Goal: Use online tool/utility: Utilize a website feature to perform a specific function

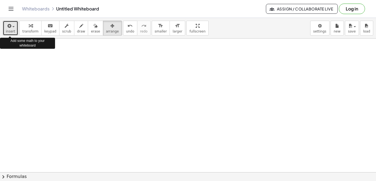
click at [12, 28] on span "button" at bounding box center [11, 26] width 1 height 4
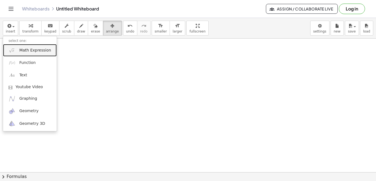
click at [44, 53] on span "Math Expression" at bounding box center [35, 51] width 32 height 6
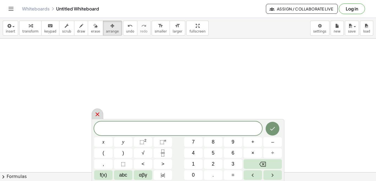
click at [99, 111] on div at bounding box center [98, 113] width 12 height 11
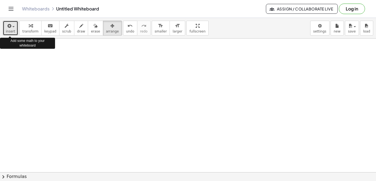
click at [12, 29] on span "insert" at bounding box center [10, 31] width 9 height 4
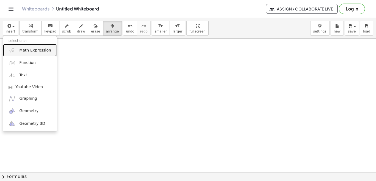
click at [19, 50] on span "Math Expression" at bounding box center [35, 51] width 32 height 6
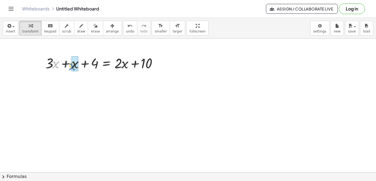
drag, startPoint x: 55, startPoint y: 65, endPoint x: 72, endPoint y: 67, distance: 16.9
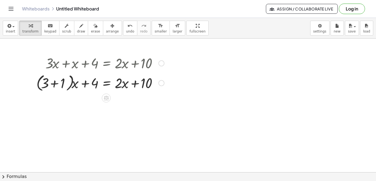
click at [54, 83] on div at bounding box center [100, 82] width 133 height 21
click at [54, 83] on div at bounding box center [105, 82] width 124 height 19
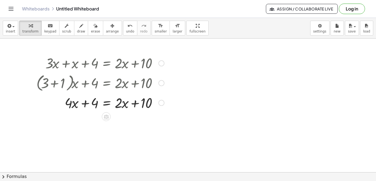
click at [107, 103] on div at bounding box center [100, 102] width 133 height 19
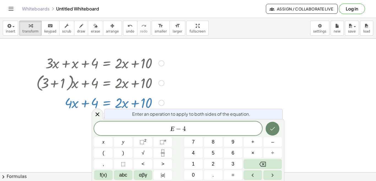
click at [271, 133] on button "Done" at bounding box center [272, 129] width 14 height 14
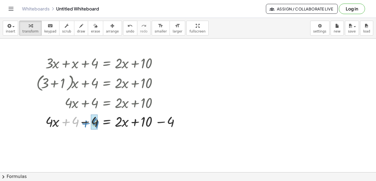
drag, startPoint x: 76, startPoint y: 122, endPoint x: 96, endPoint y: 123, distance: 20.1
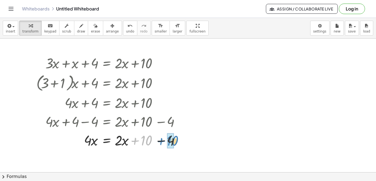
drag, startPoint x: 149, startPoint y: 141, endPoint x: 175, endPoint y: 141, distance: 26.1
click at [175, 141] on div at bounding box center [110, 139] width 152 height 19
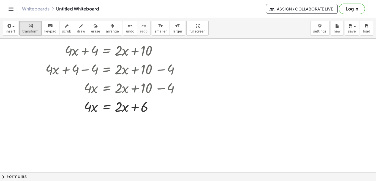
scroll to position [55, 0]
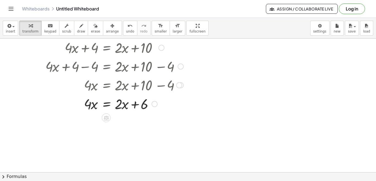
click at [108, 103] on div at bounding box center [110, 103] width 152 height 19
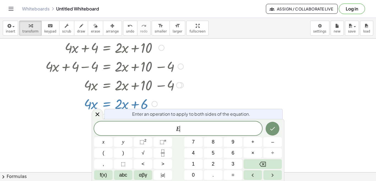
click at [108, 103] on div at bounding box center [110, 103] width 152 height 19
click at [273, 131] on icon "Done" at bounding box center [272, 128] width 7 height 7
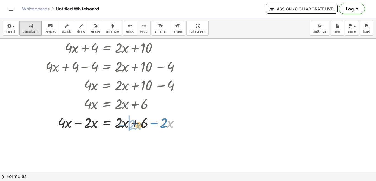
drag, startPoint x: 170, startPoint y: 125, endPoint x: 139, endPoint y: 127, distance: 31.7
click at [139, 127] on div at bounding box center [110, 122] width 152 height 19
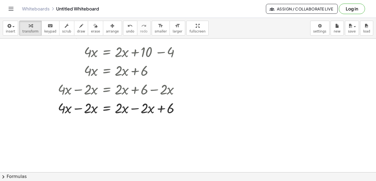
scroll to position [105, 0]
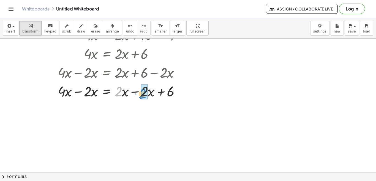
drag, startPoint x: 121, startPoint y: 90, endPoint x: 145, endPoint y: 93, distance: 24.3
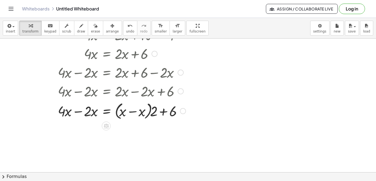
click at [131, 112] on div at bounding box center [111, 110] width 155 height 21
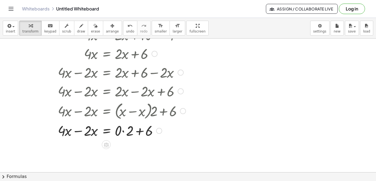
click at [123, 131] on div at bounding box center [111, 130] width 155 height 19
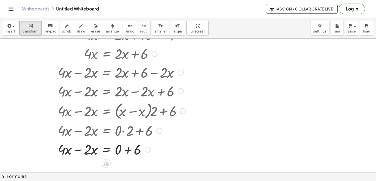
click at [128, 150] on div at bounding box center [111, 148] width 155 height 19
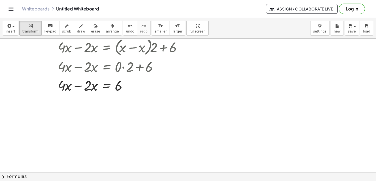
scroll to position [171, 0]
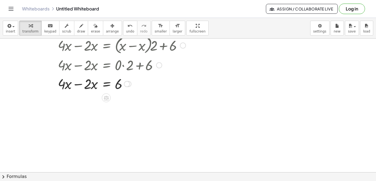
click at [78, 84] on div at bounding box center [111, 83] width 155 height 19
drag, startPoint x: 88, startPoint y: 105, endPoint x: 121, endPoint y: 116, distance: 35.3
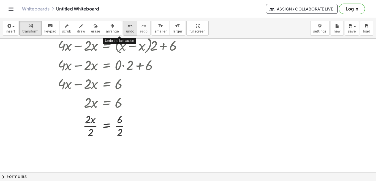
click at [126, 30] on span "undo" at bounding box center [130, 31] width 8 height 4
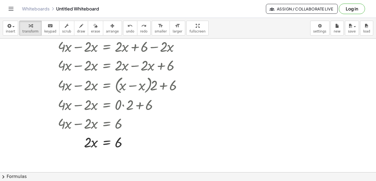
scroll to position [133, 0]
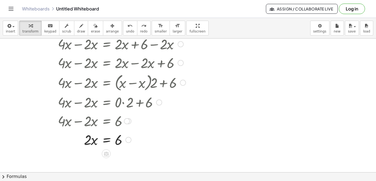
click at [107, 142] on div at bounding box center [110, 139] width 151 height 19
click at [0, 0] on button "x" at bounding box center [0, 0] width 0 height 0
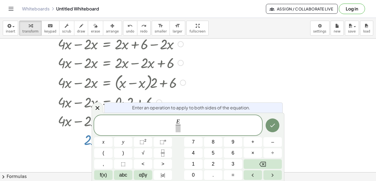
click at [199, 108] on span "Enter an operation to apply to both sides of the equation." at bounding box center [191, 107] width 118 height 7
click at [180, 129] on span "​" at bounding box center [177, 128] width 5 height 7
click at [273, 127] on icon "Done" at bounding box center [272, 125] width 7 height 7
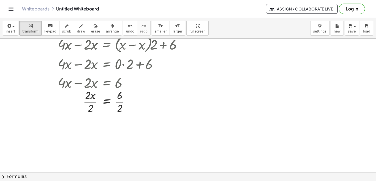
scroll to position [172, 0]
click at [91, 101] on div at bounding box center [111, 100] width 155 height 28
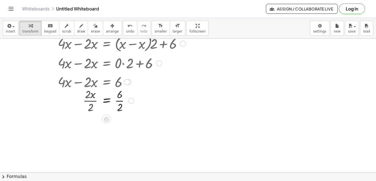
click at [91, 101] on div at bounding box center [111, 100] width 155 height 28
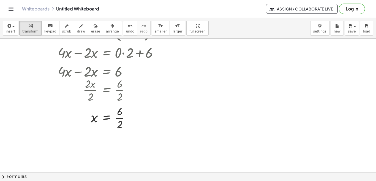
scroll to position [184, 0]
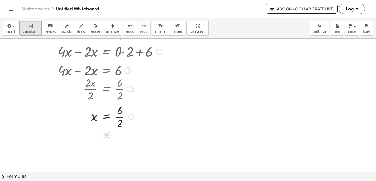
click at [119, 117] on div at bounding box center [111, 116] width 155 height 28
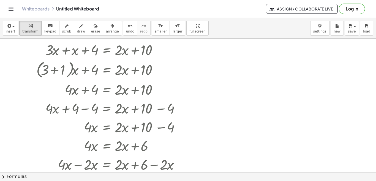
scroll to position [0, 0]
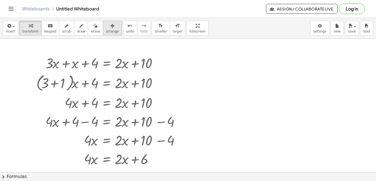
click at [106, 31] on span "arrange" at bounding box center [112, 31] width 13 height 4
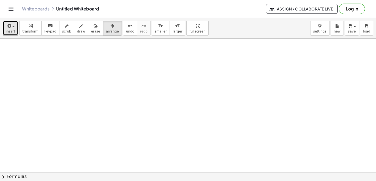
click at [12, 31] on span "insert" at bounding box center [10, 31] width 9 height 4
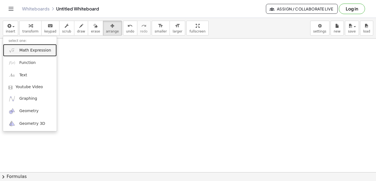
click at [23, 49] on span "Math Expression" at bounding box center [35, 51] width 32 height 6
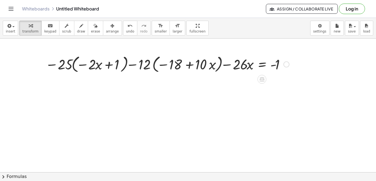
click at [73, 63] on div at bounding box center [167, 63] width 249 height 21
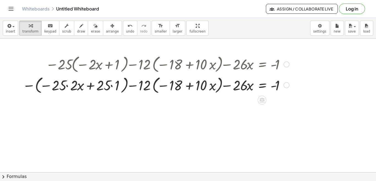
click at [67, 86] on div at bounding box center [156, 84] width 272 height 21
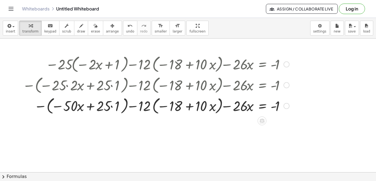
click at [112, 106] on div at bounding box center [156, 105] width 272 height 21
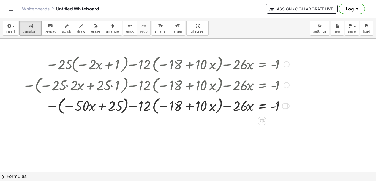
click at [60, 106] on div at bounding box center [156, 105] width 272 height 21
click at [60, 106] on div at bounding box center [157, 105] width 274 height 21
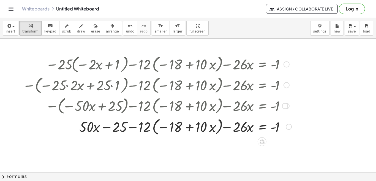
click at [155, 125] on div at bounding box center [157, 126] width 274 height 21
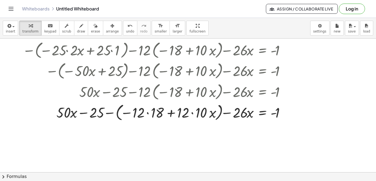
scroll to position [47, 0]
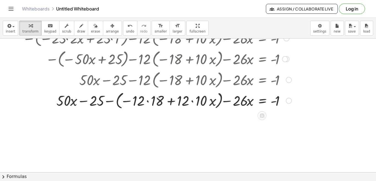
click at [147, 102] on div at bounding box center [157, 100] width 274 height 21
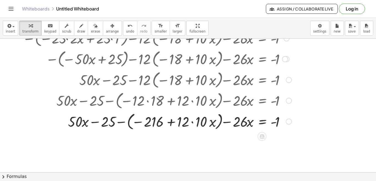
click at [192, 122] on div at bounding box center [157, 121] width 274 height 21
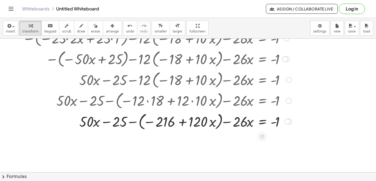
click at [140, 122] on div at bounding box center [157, 121] width 274 height 21
click at [140, 122] on div at bounding box center [157, 120] width 274 height 19
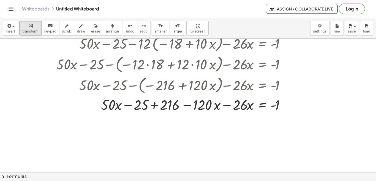
scroll to position [84, 0]
click at [226, 105] on div at bounding box center [157, 103] width 274 height 19
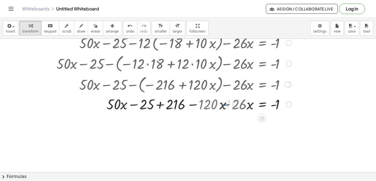
click at [226, 105] on div at bounding box center [157, 103] width 274 height 19
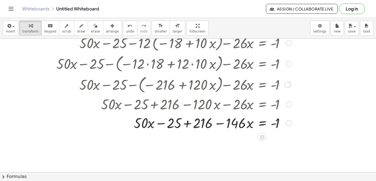
click at [186, 124] on div at bounding box center [157, 122] width 274 height 19
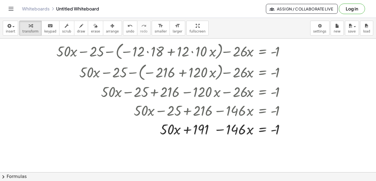
scroll to position [103, 0]
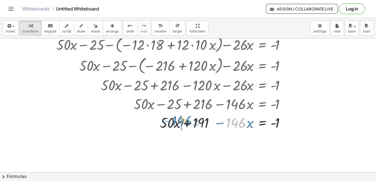
drag, startPoint x: 239, startPoint y: 124, endPoint x: 185, endPoint y: 122, distance: 53.9
click at [185, 122] on div at bounding box center [157, 122] width 274 height 19
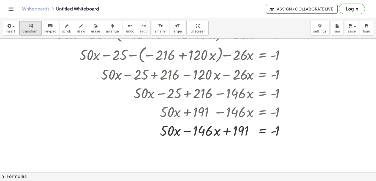
scroll to position [117, 0]
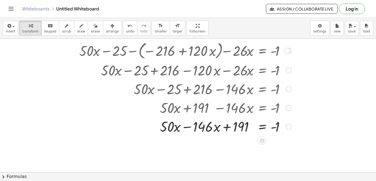
click at [188, 126] on div at bounding box center [157, 126] width 274 height 19
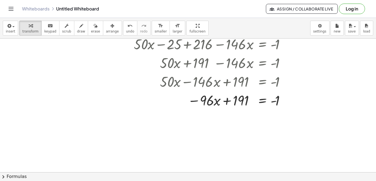
scroll to position [161, 0]
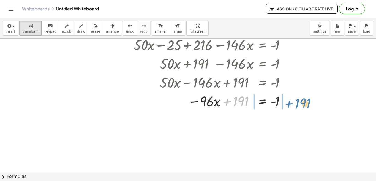
drag, startPoint x: 241, startPoint y: 100, endPoint x: 303, endPoint y: 102, distance: 61.9
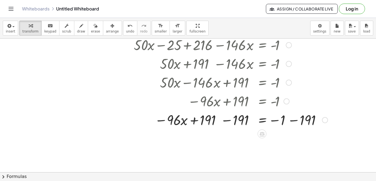
click at [225, 120] on div at bounding box center [175, 119] width 310 height 19
click at [225, 120] on div at bounding box center [176, 119] width 313 height 19
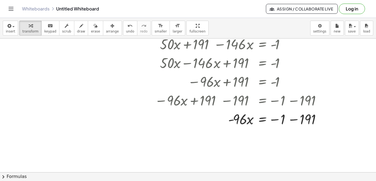
scroll to position [186, 0]
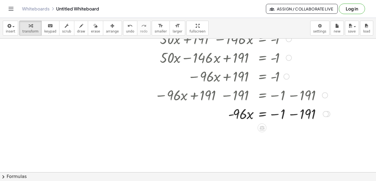
click at [292, 114] on div at bounding box center [176, 113] width 313 height 19
click at [292, 114] on div at bounding box center [175, 113] width 310 height 19
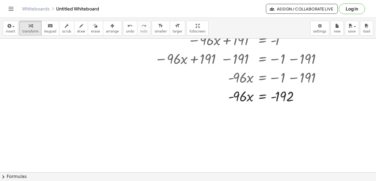
scroll to position [224, 0]
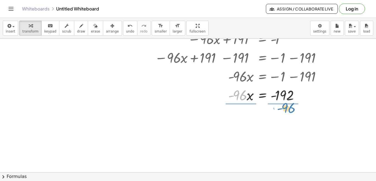
drag, startPoint x: 242, startPoint y: 96, endPoint x: 291, endPoint y: 109, distance: 50.6
click at [291, 109] on div "− · 25 · ( − · 2 · x + 1 ) − · 12 · ( − 18 + · 10 · x ) − · 26 · x = - 1 − ( − …" at bounding box center [188, 15] width 376 height 400
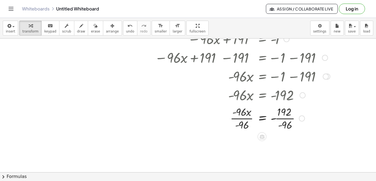
click at [243, 118] on div at bounding box center [176, 118] width 313 height 28
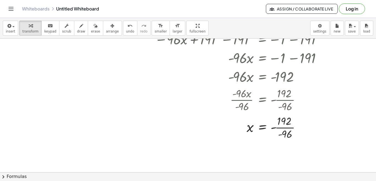
scroll to position [246, 0]
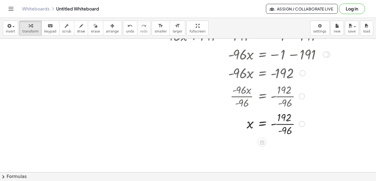
click at [284, 125] on div at bounding box center [176, 123] width 313 height 28
click at [276, 125] on div at bounding box center [176, 123] width 313 height 18
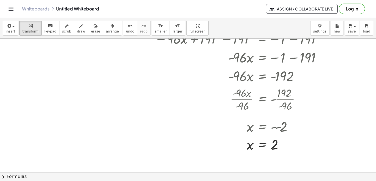
scroll to position [248, 0]
